Goal: Download file/media

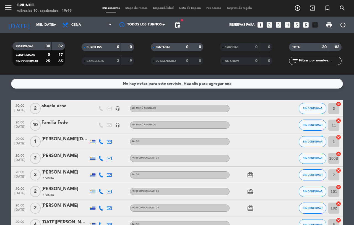
click at [328, 25] on span "print" at bounding box center [329, 25] width 7 height 7
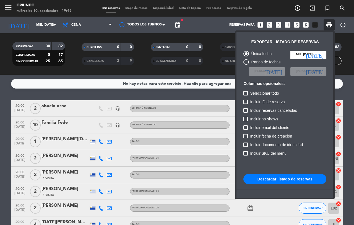
drag, startPoint x: 282, startPoint y: 175, endPoint x: 281, endPoint y: 172, distance: 2.9
click at [282, 174] on button "Descargar listado de reservas" at bounding box center [285, 179] width 83 height 10
drag, startPoint x: 208, startPoint y: 90, endPoint x: 174, endPoint y: 81, distance: 35.1
click at [208, 90] on div at bounding box center [177, 112] width 354 height 225
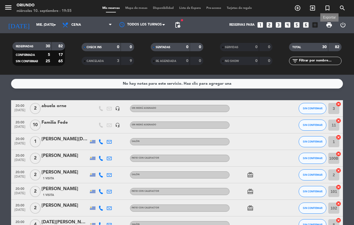
click at [327, 23] on span "print" at bounding box center [329, 25] width 7 height 7
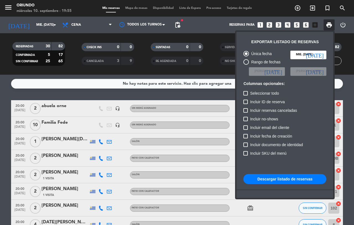
click at [285, 179] on button "Descargar listado de reservas" at bounding box center [285, 179] width 83 height 10
click at [305, 178] on button "Descargar listado de reservas" at bounding box center [285, 179] width 83 height 10
